Goal: Information Seeking & Learning: Learn about a topic

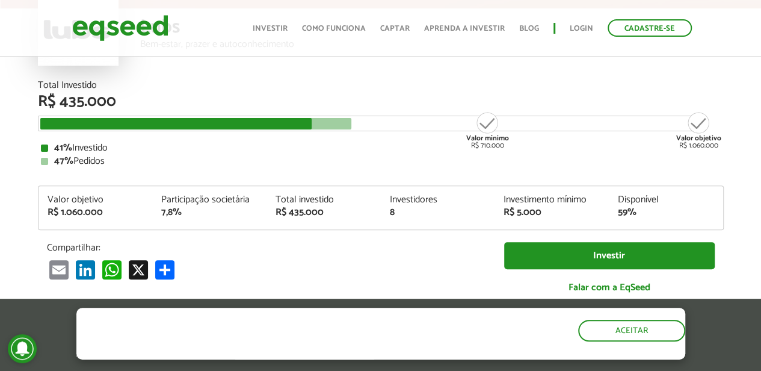
scroll to position [117, 0]
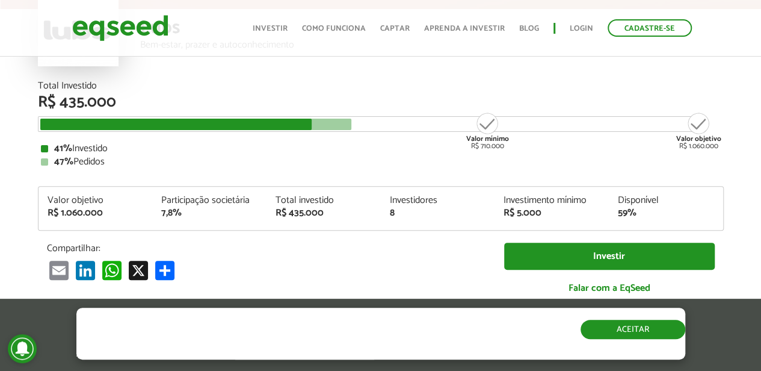
click at [641, 327] on button "Aceitar" at bounding box center [633, 328] width 105 height 19
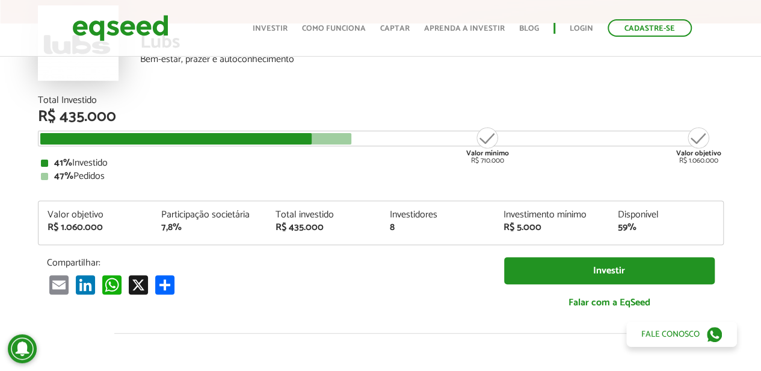
scroll to position [105, 0]
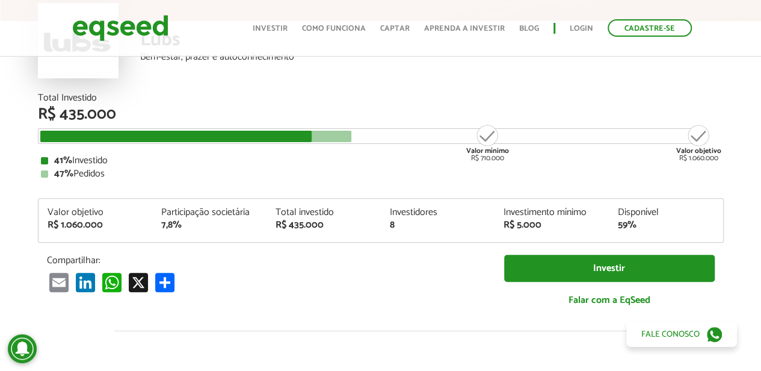
click at [145, 213] on div "Valor objetivo R$ 1.060.000" at bounding box center [96, 219] width 114 height 22
drag, startPoint x: 58, startPoint y: 227, endPoint x: 122, endPoint y: 224, distance: 63.2
click at [122, 224] on div "R$ 1.060.000" at bounding box center [96, 225] width 96 height 10
copy div "1.060.000"
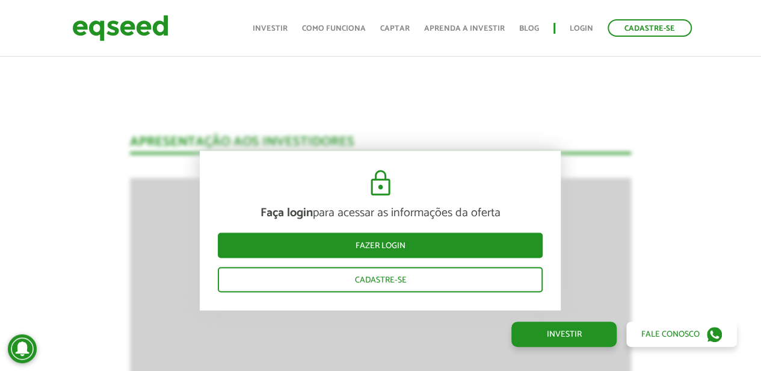
scroll to position [917, 0]
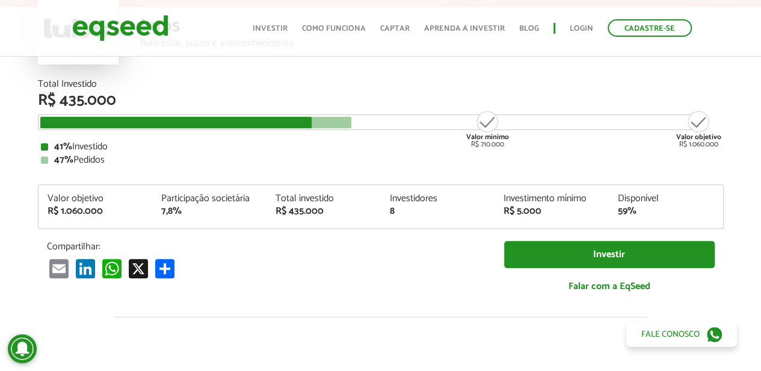
scroll to position [0, 0]
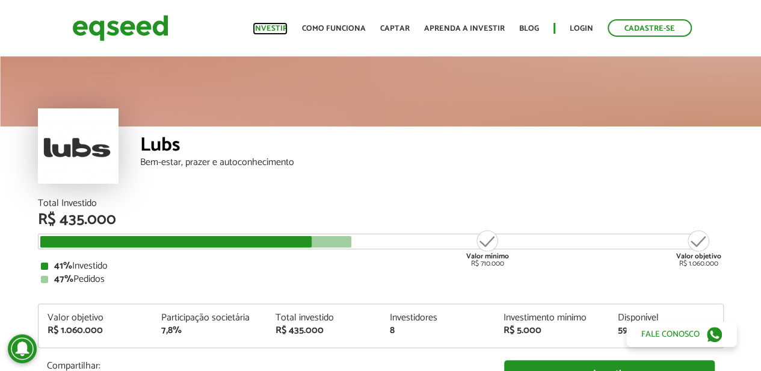
click at [274, 28] on link "Investir" at bounding box center [270, 29] width 35 height 8
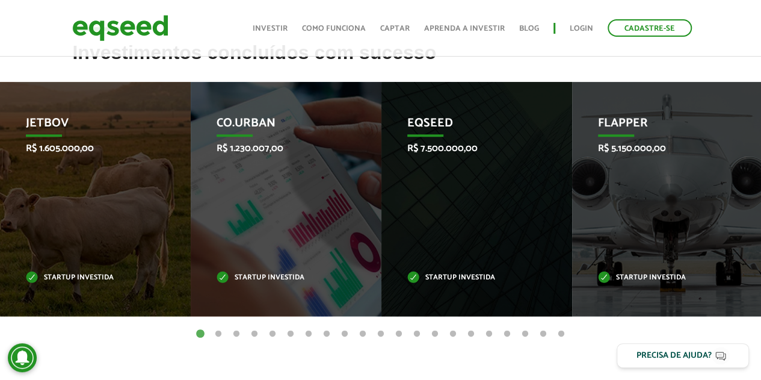
scroll to position [489, 0]
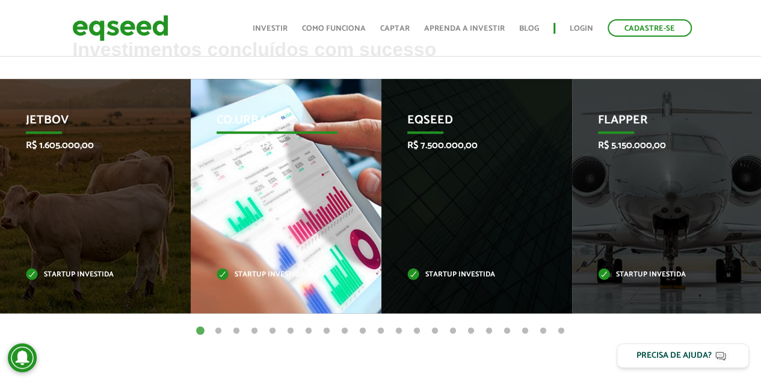
click at [354, 163] on div "Co.Urban R$ 1.230.007,00 Startup investida" at bounding box center [277, 196] width 173 height 234
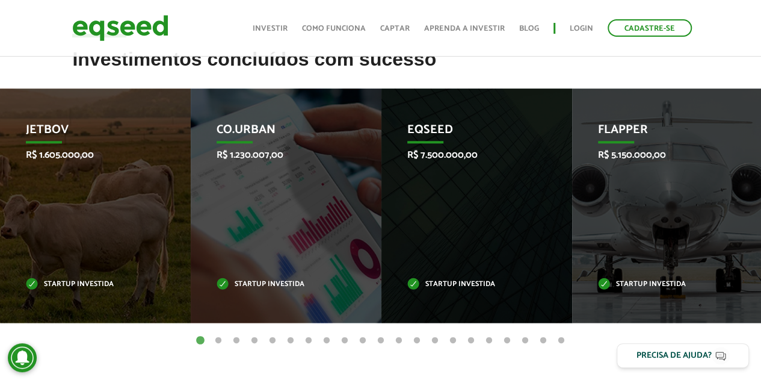
drag, startPoint x: 440, startPoint y: 63, endPoint x: 464, endPoint y: 73, distance: 26.1
click at [464, 73] on h2 "Investimentos concluídos com sucesso" at bounding box center [380, 68] width 616 height 39
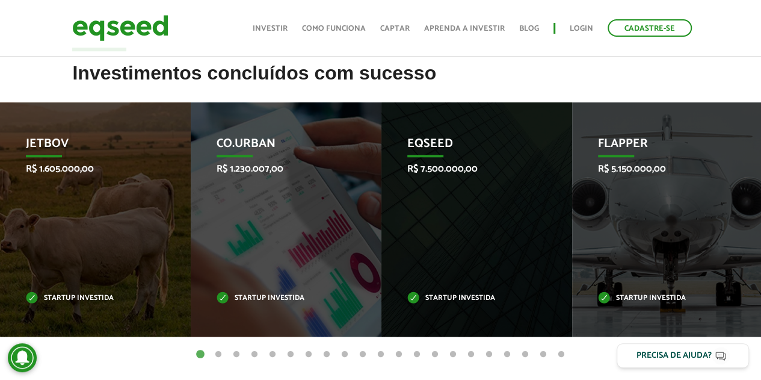
scroll to position [467, 0]
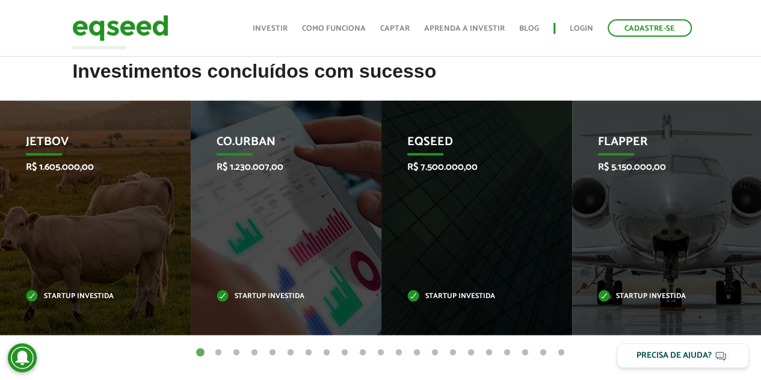
click at [464, 73] on h2 "Investimentos concluídos com sucesso" at bounding box center [380, 80] width 616 height 39
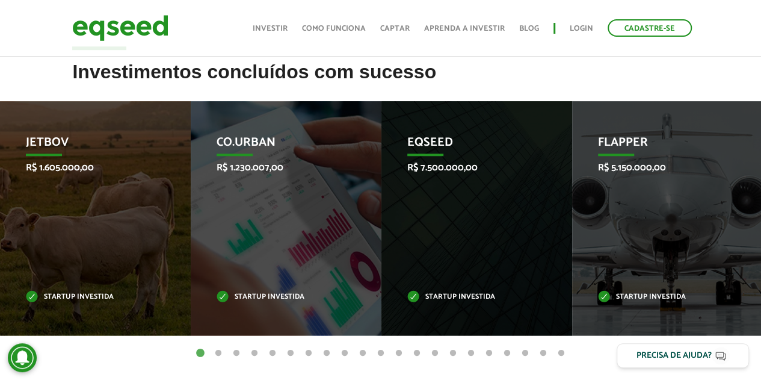
scroll to position [466, 0]
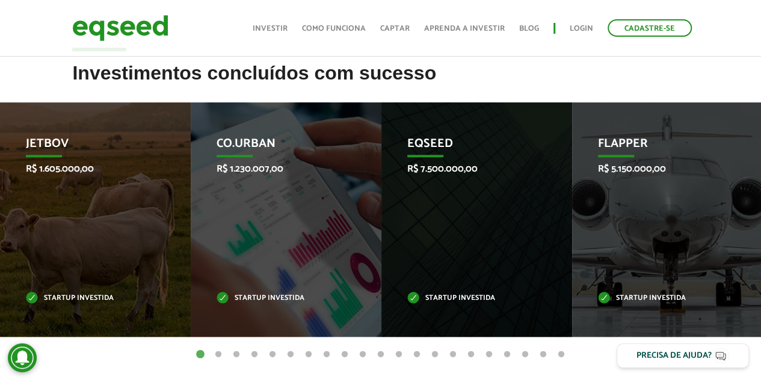
click at [468, 74] on h2 "Investimentos concluídos com sucesso" at bounding box center [380, 82] width 616 height 39
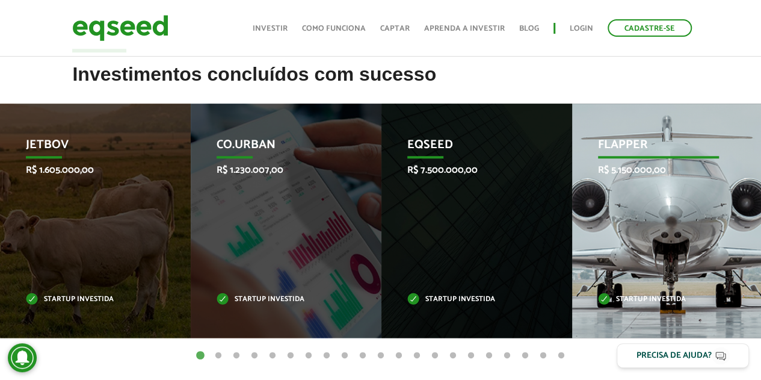
click at [670, 297] on p "Startup investida" at bounding box center [658, 299] width 121 height 7
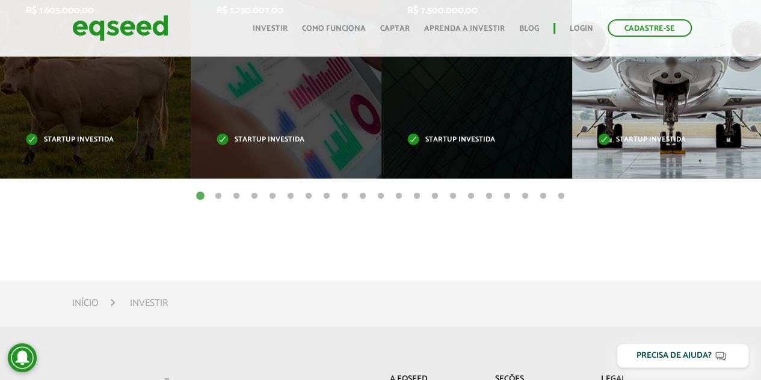
scroll to position [623, 0]
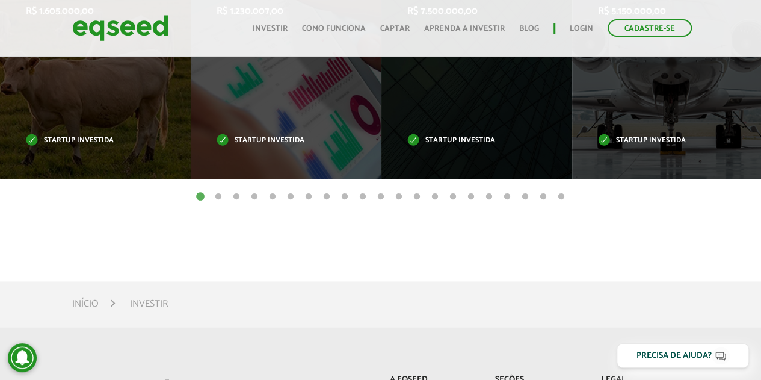
click at [218, 194] on button "2" at bounding box center [218, 197] width 12 height 12
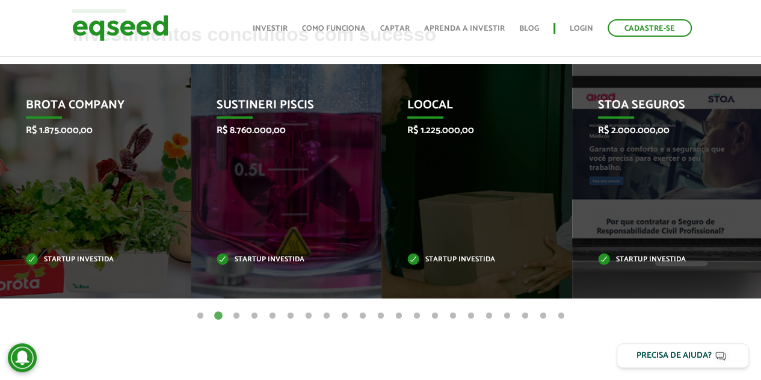
scroll to position [504, 0]
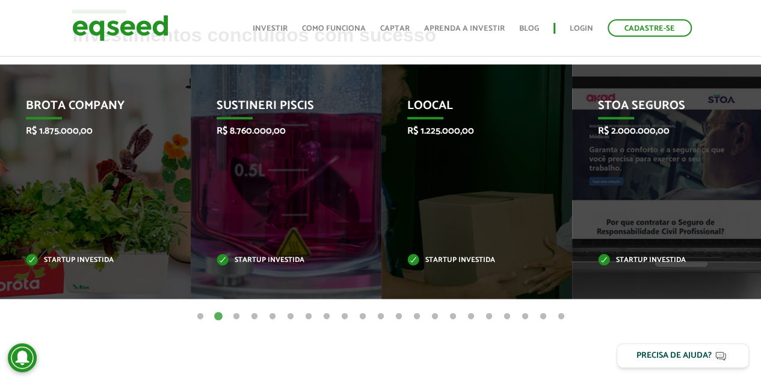
click at [162, 345] on article "Investimentos concluídos com sucesso Invoop R$ 250.000,00 Startup investida Pro…" at bounding box center [380, 200] width 761 height 351
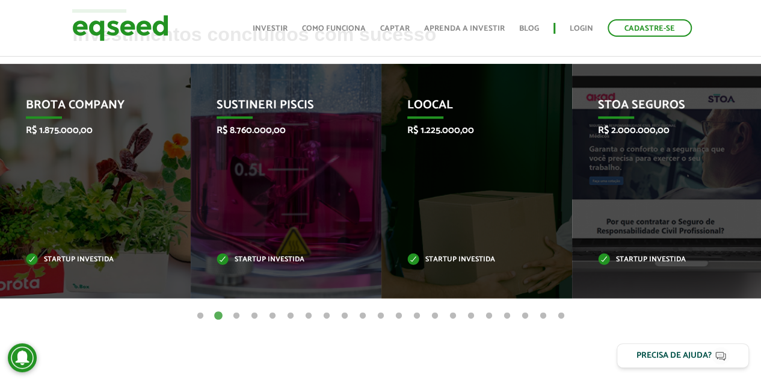
click at [236, 315] on button "3" at bounding box center [236, 316] width 12 height 12
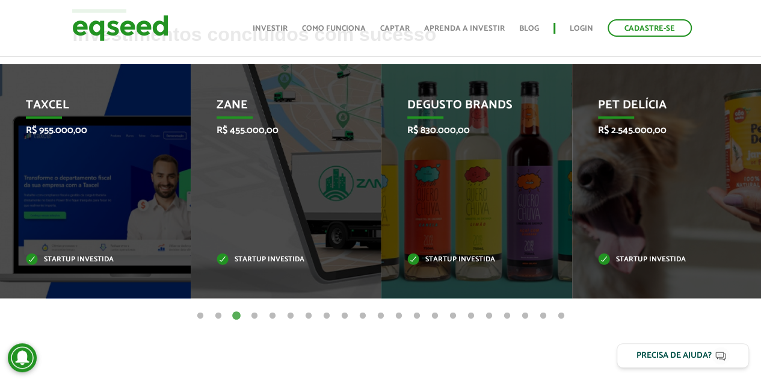
click at [254, 315] on button "4" at bounding box center [254, 316] width 12 height 12
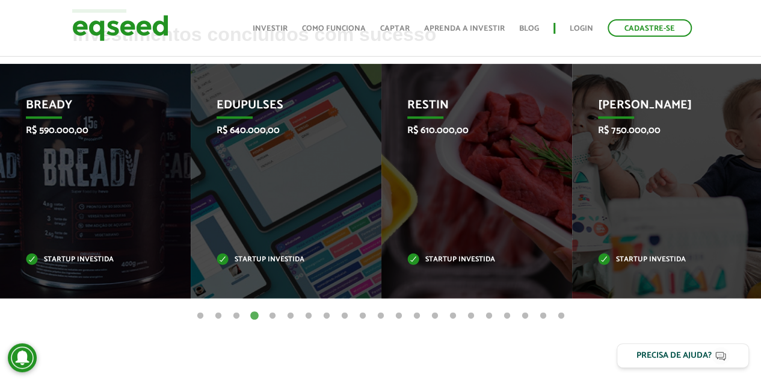
click at [273, 314] on button "5" at bounding box center [273, 316] width 12 height 12
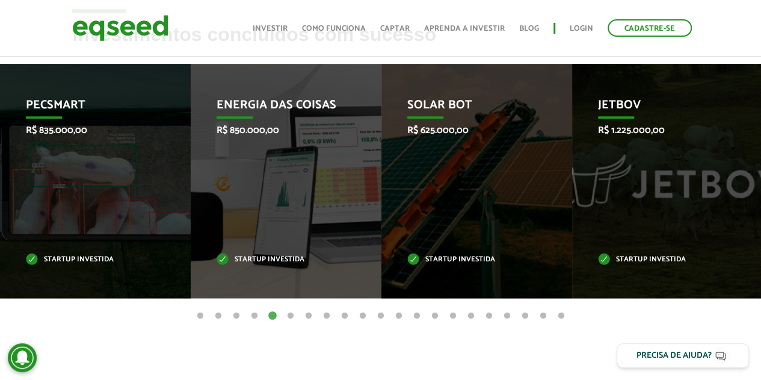
click at [286, 314] on button "6" at bounding box center [291, 316] width 12 height 12
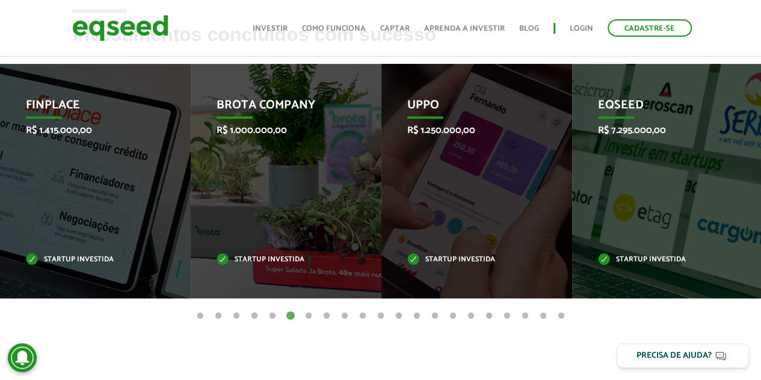
click at [268, 315] on button "5" at bounding box center [273, 316] width 12 height 12
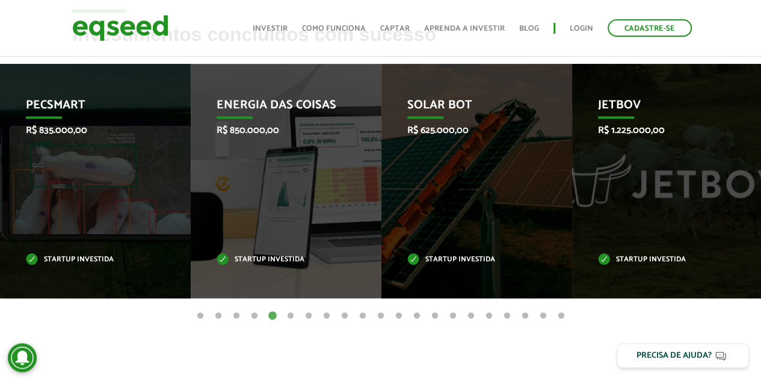
click at [289, 312] on button "6" at bounding box center [291, 316] width 12 height 12
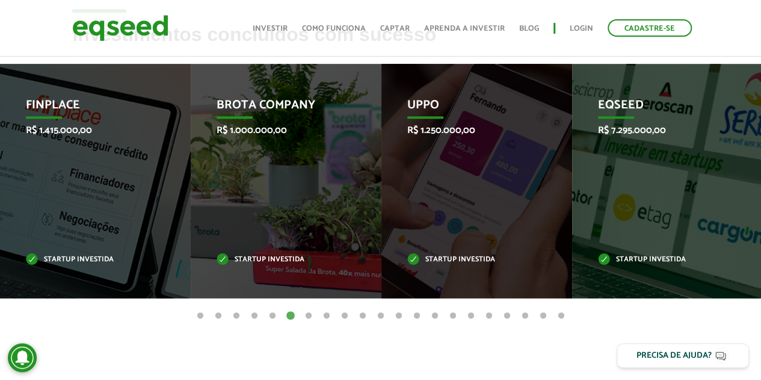
click at [307, 309] on ul "1 2 3 4 5 6 7 8 9 10 11 12 13 14 15 16 17 18 19 20 21" at bounding box center [380, 315] width 761 height 13
click at [310, 311] on button "7" at bounding box center [309, 316] width 12 height 12
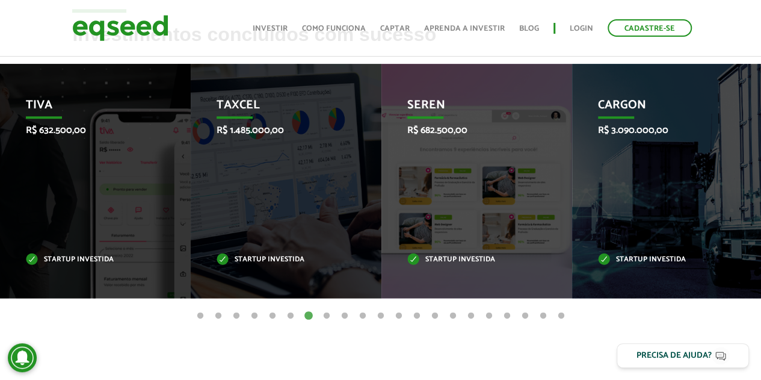
click at [328, 312] on button "8" at bounding box center [327, 316] width 12 height 12
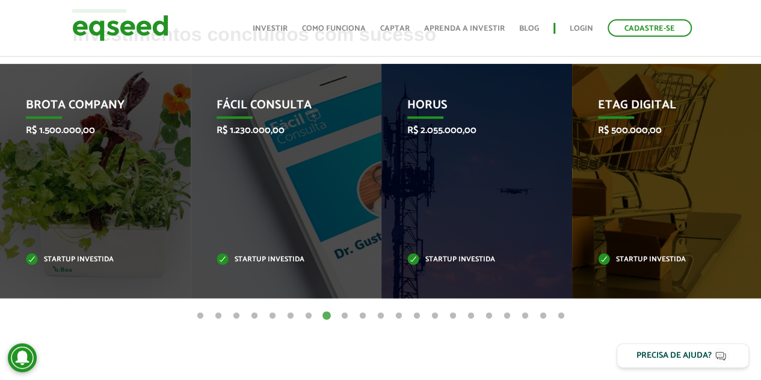
click at [339, 312] on button "9" at bounding box center [345, 316] width 12 height 12
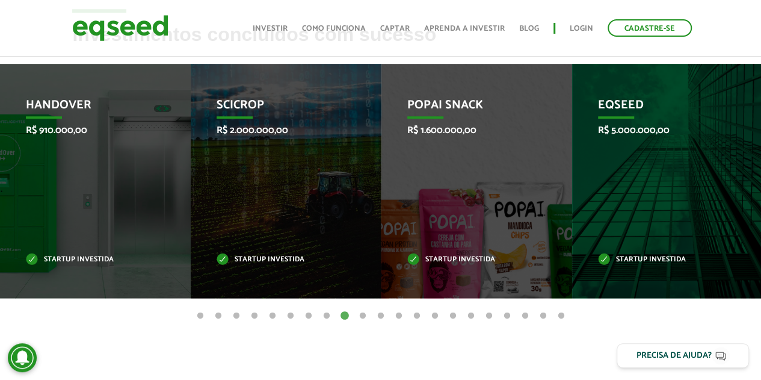
click at [363, 315] on button "10" at bounding box center [363, 316] width 12 height 12
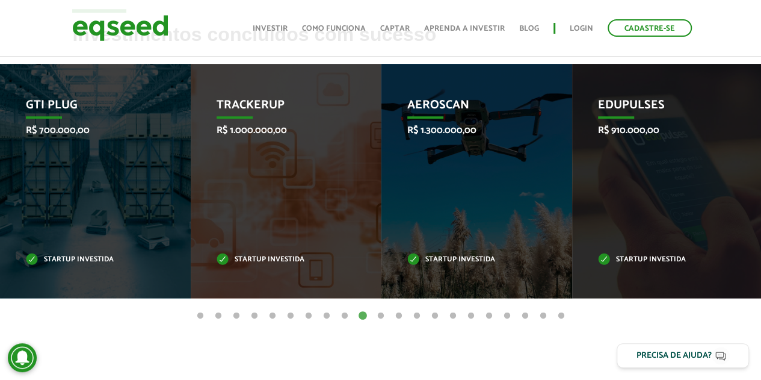
click at [379, 315] on button "11" at bounding box center [381, 316] width 12 height 12
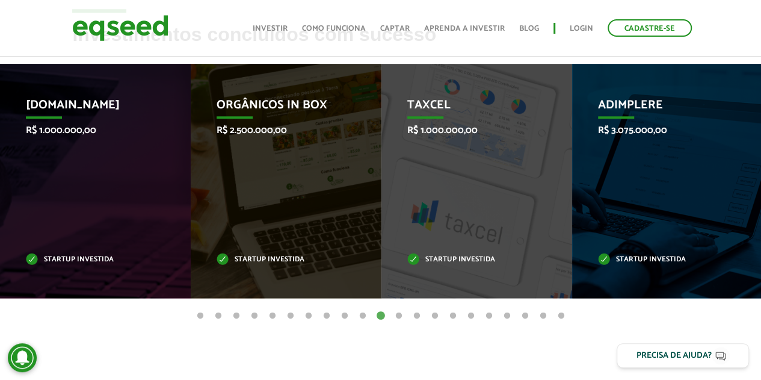
click at [398, 313] on button "12" at bounding box center [399, 316] width 12 height 12
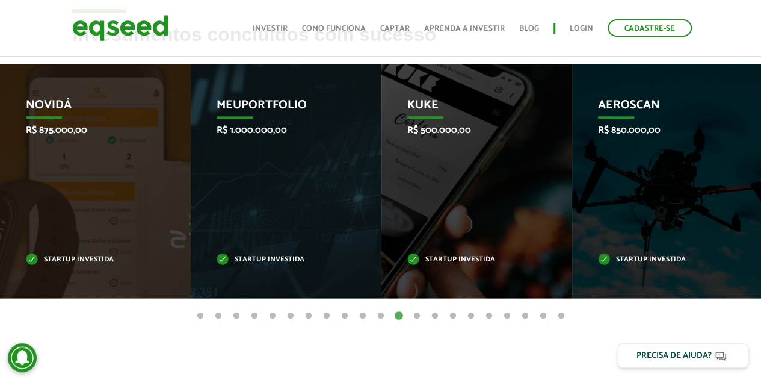
click at [420, 313] on button "13" at bounding box center [417, 316] width 12 height 12
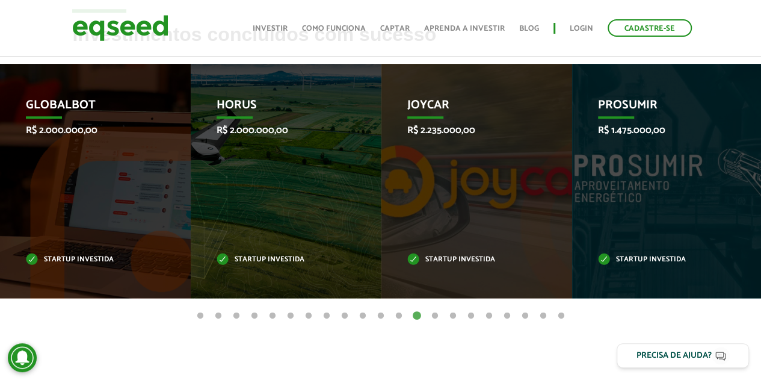
click at [434, 312] on button "14" at bounding box center [435, 316] width 12 height 12
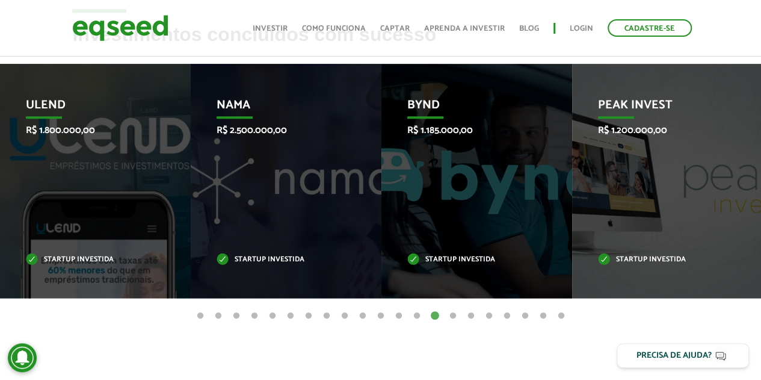
click at [454, 312] on button "15" at bounding box center [453, 316] width 12 height 12
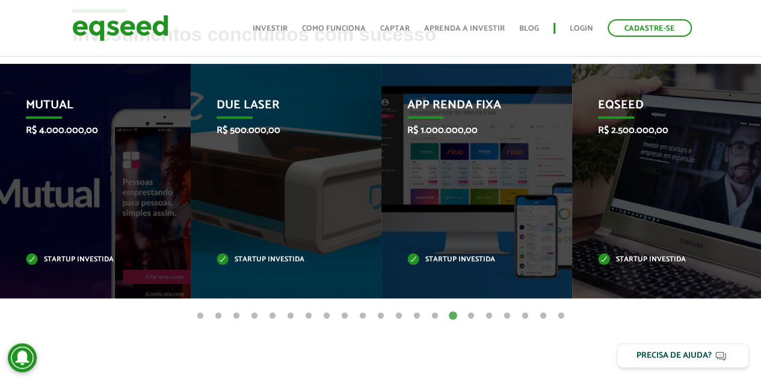
click at [472, 312] on button "16" at bounding box center [471, 316] width 12 height 12
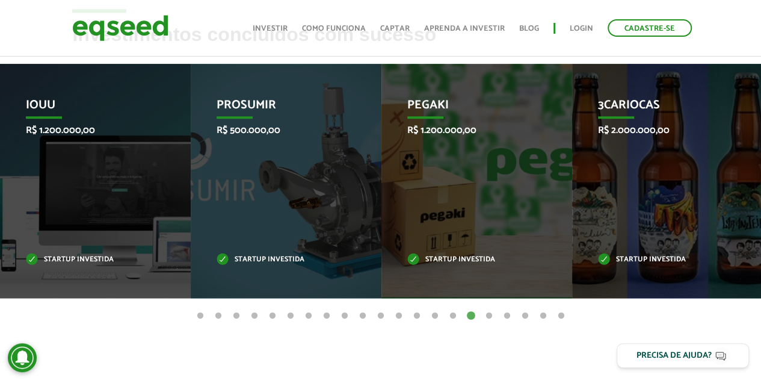
click at [492, 316] on button "17" at bounding box center [489, 316] width 12 height 12
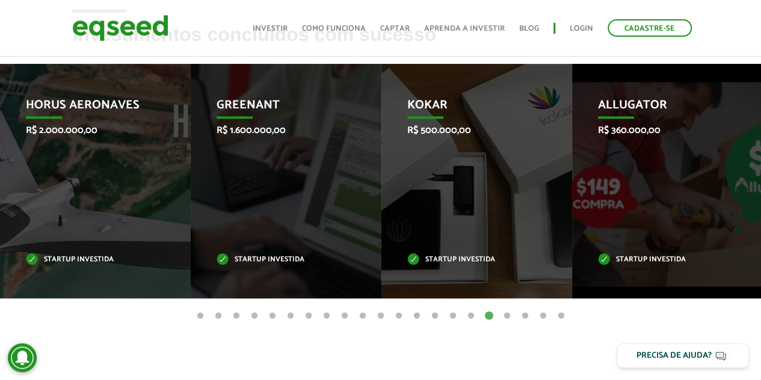
click at [507, 315] on button "18" at bounding box center [507, 316] width 12 height 12
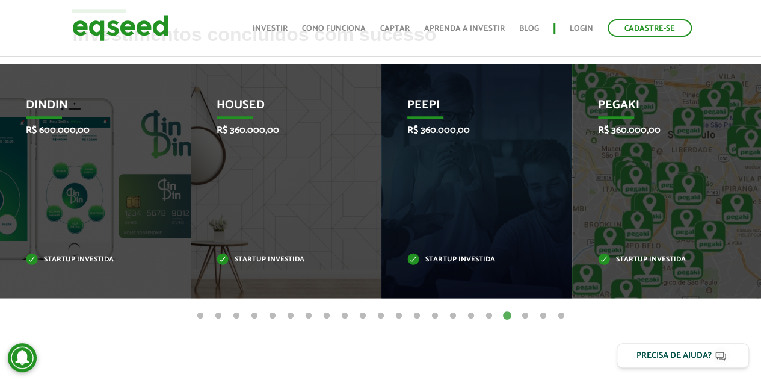
click at [490, 315] on button "17" at bounding box center [489, 316] width 12 height 12
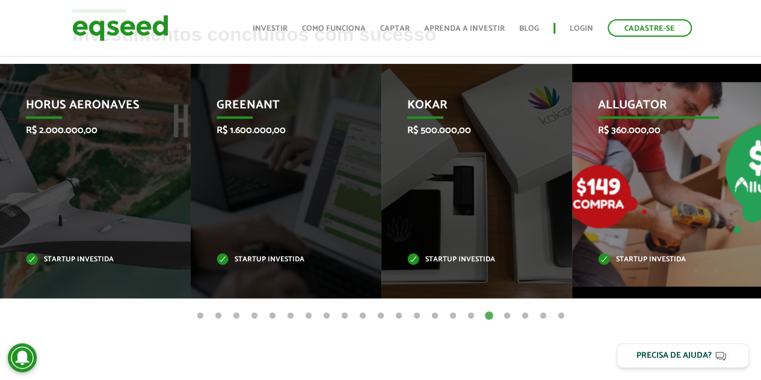
click at [637, 161] on div "Allugator R$ 360.000,00 Startup investida" at bounding box center [658, 181] width 173 height 234
click at [647, 253] on div "Allugator R$ 360.000,00 Startup investida" at bounding box center [658, 181] width 173 height 234
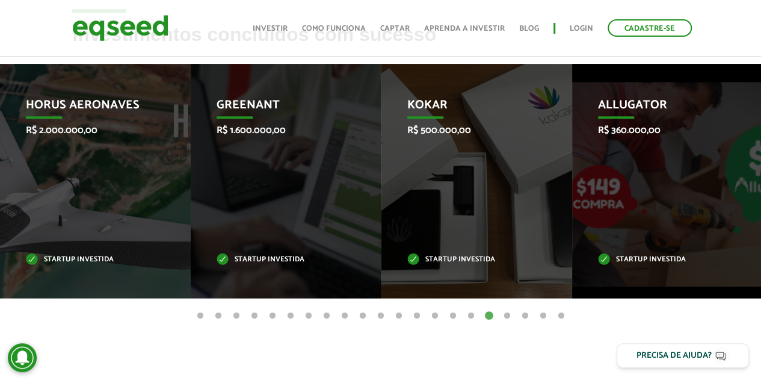
click at [523, 313] on button "19" at bounding box center [525, 316] width 12 height 12
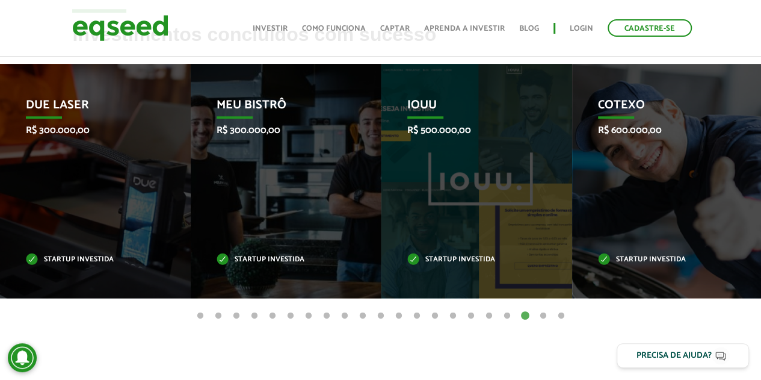
click at [504, 315] on button "18" at bounding box center [507, 316] width 12 height 12
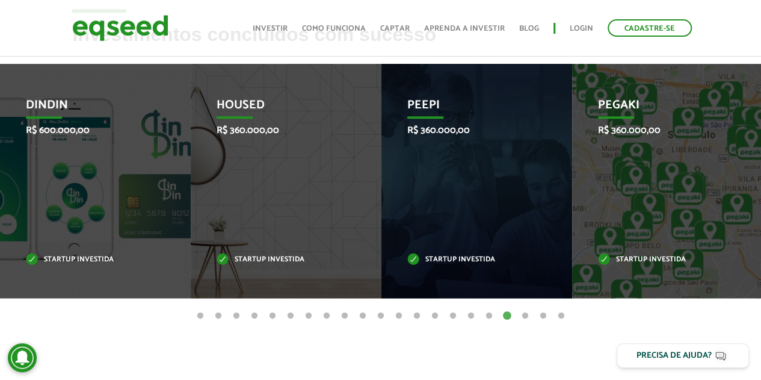
click at [543, 315] on button "20" at bounding box center [543, 316] width 12 height 12
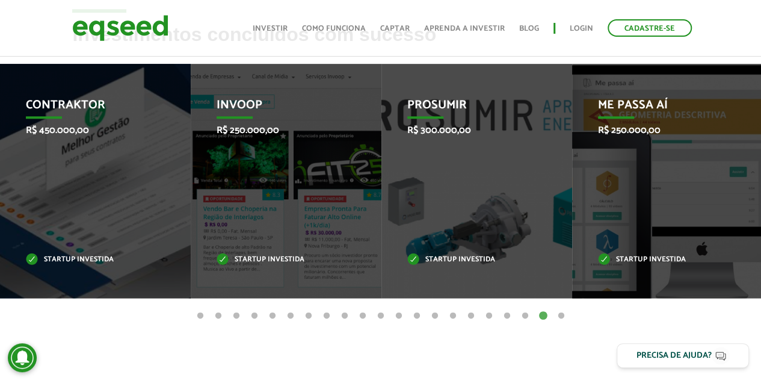
click at [564, 314] on button "21" at bounding box center [561, 316] width 12 height 12
